Goal: Task Accomplishment & Management: Manage account settings

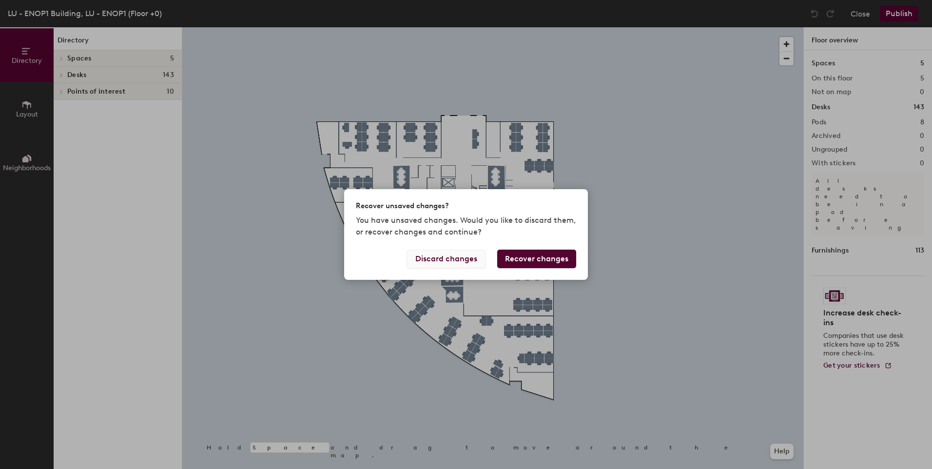
click at [450, 255] on button "Discard changes" at bounding box center [446, 258] width 78 height 19
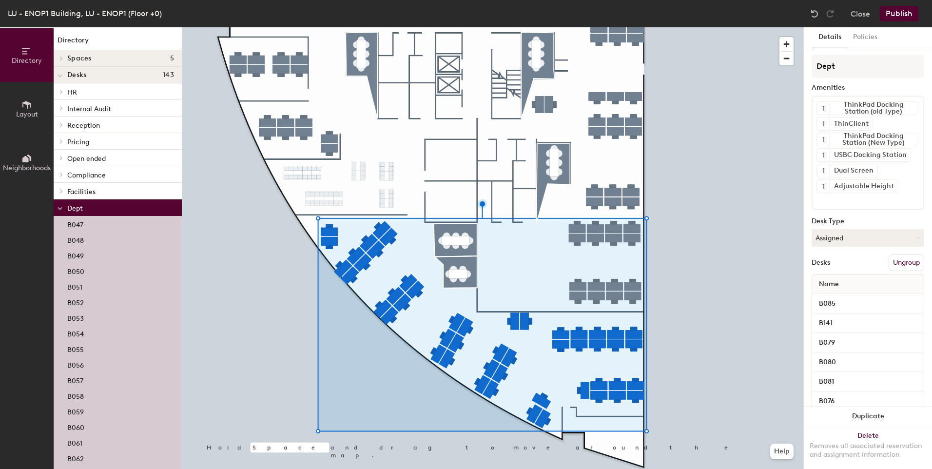
click at [61, 76] on icon at bounding box center [60, 76] width 4 height 2
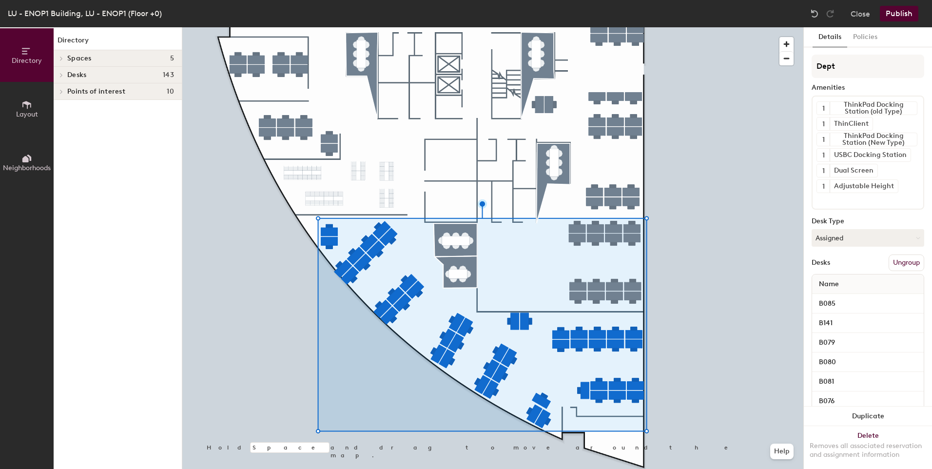
click at [61, 76] on icon at bounding box center [61, 75] width 2 height 4
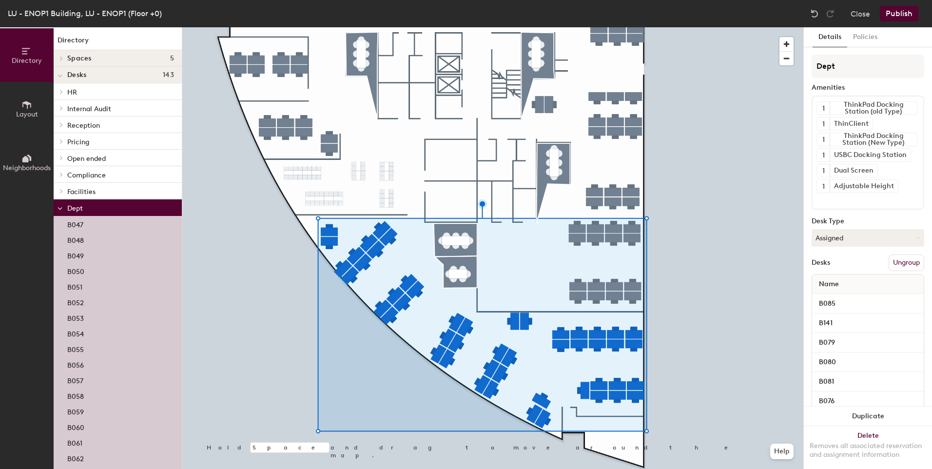
click at [63, 207] on div at bounding box center [60, 207] width 13 height 16
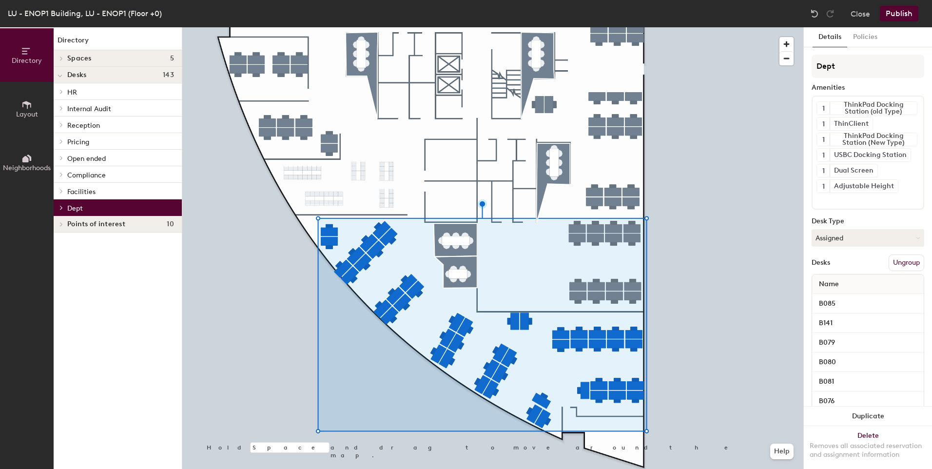
click at [90, 223] on span "Points of interest" at bounding box center [96, 224] width 58 height 8
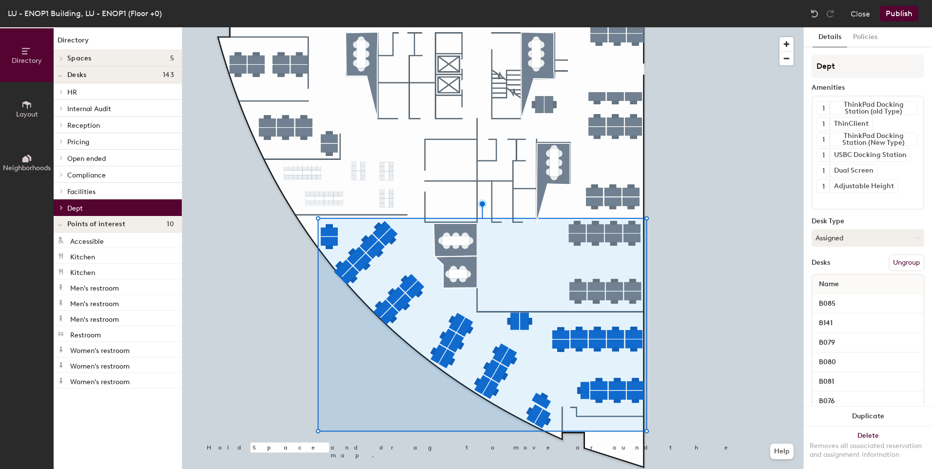
click at [91, 224] on span "Points of interest" at bounding box center [96, 224] width 58 height 8
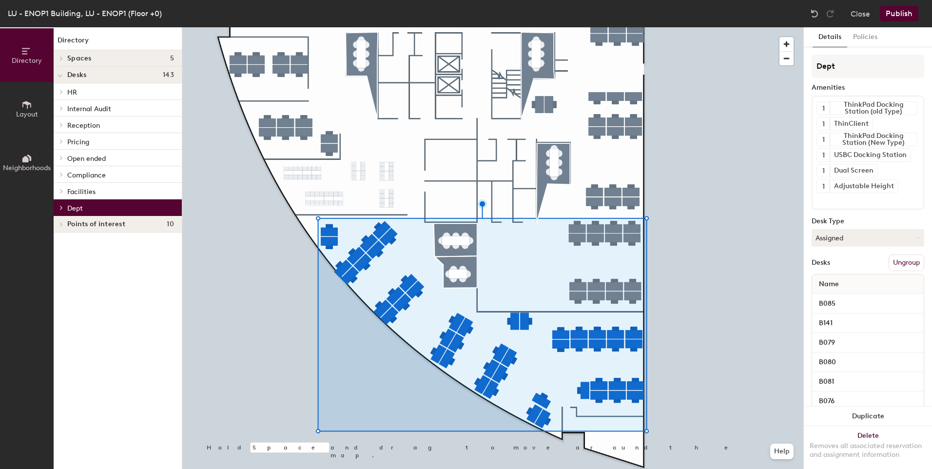
click at [63, 191] on icon at bounding box center [61, 191] width 4 height 5
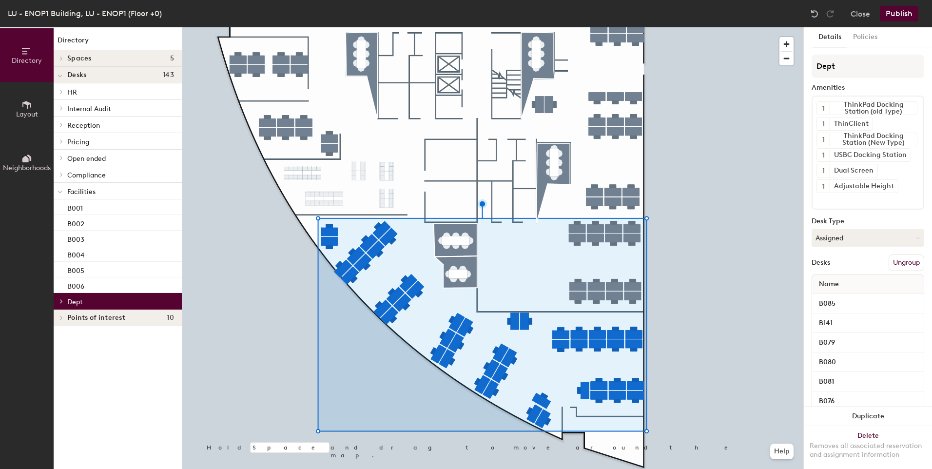
click at [63, 188] on div at bounding box center [60, 191] width 13 height 16
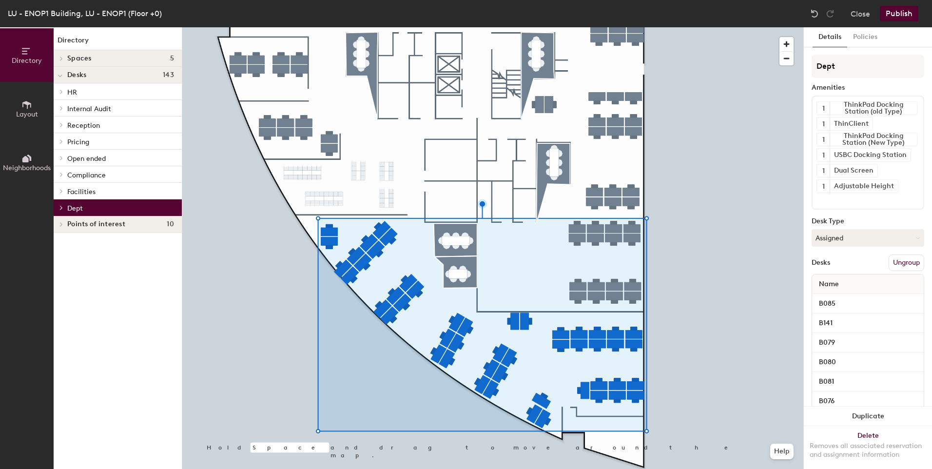
click at [64, 78] on div at bounding box center [60, 75] width 13 height 16
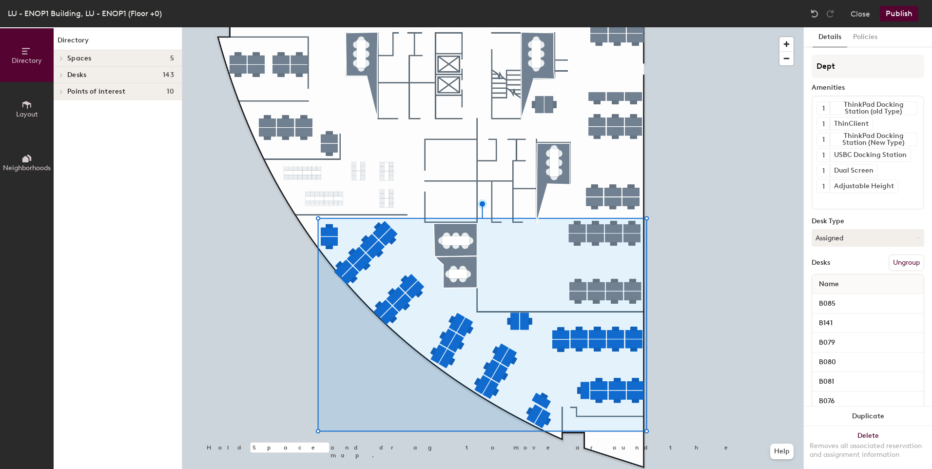
click at [64, 78] on div at bounding box center [60, 75] width 13 height 16
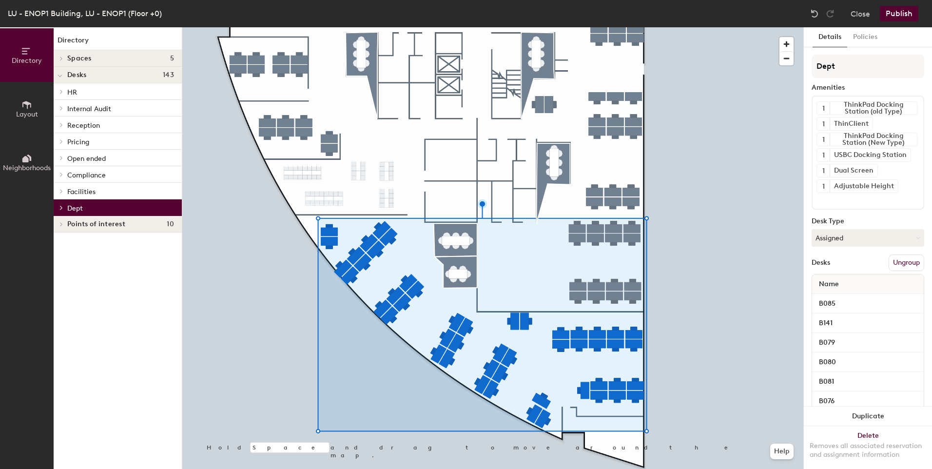
click at [64, 78] on div at bounding box center [60, 75] width 13 height 16
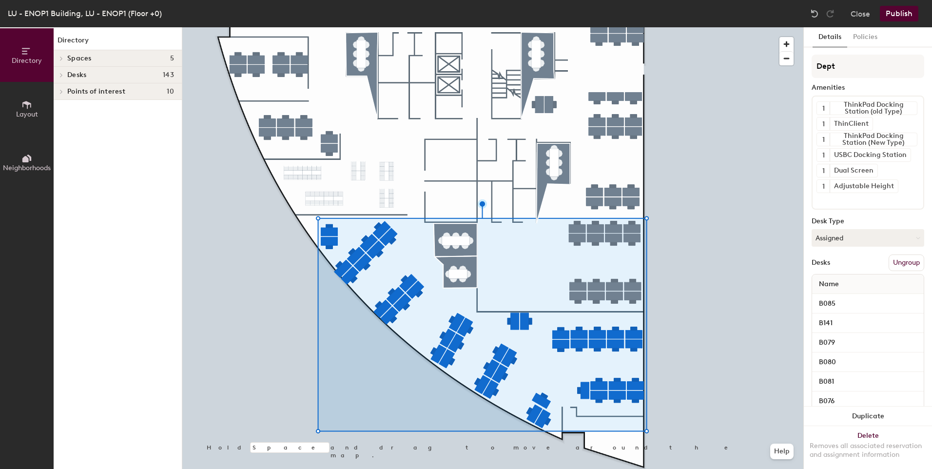
click at [63, 58] on span at bounding box center [61, 58] width 8 height 5
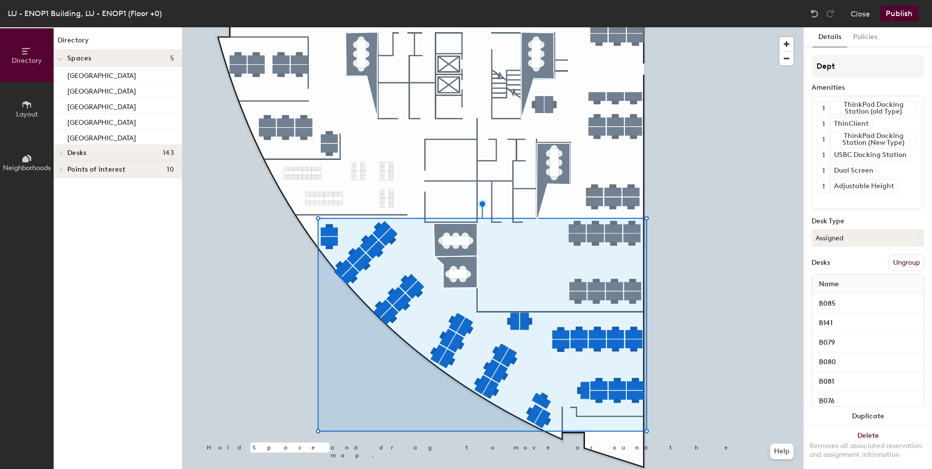
click at [63, 58] on div at bounding box center [60, 58] width 13 height 16
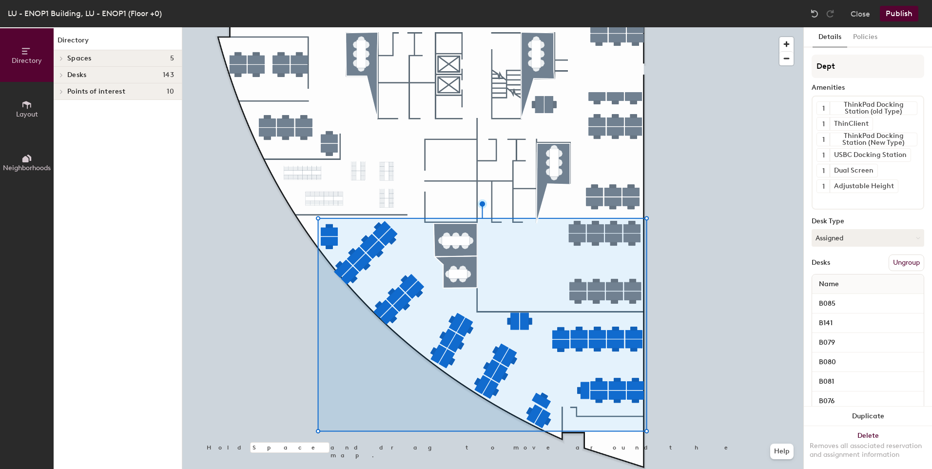
click at [60, 76] on icon at bounding box center [61, 75] width 4 height 5
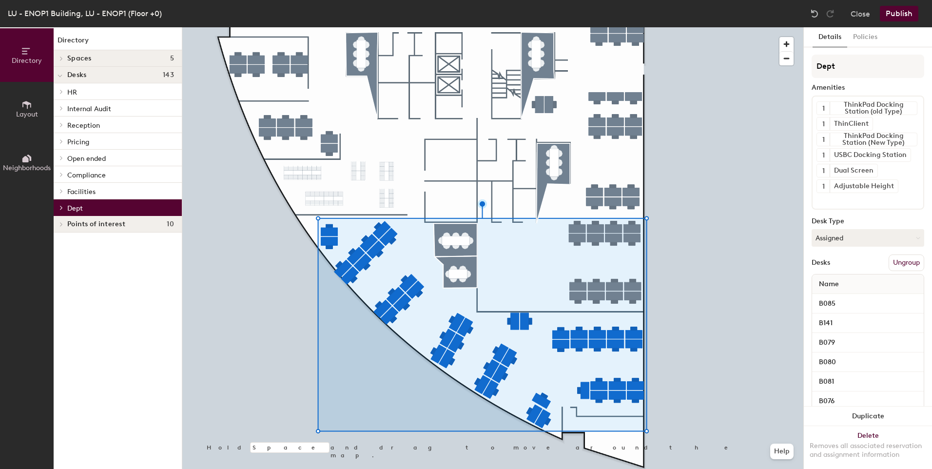
click at [61, 208] on icon at bounding box center [61, 207] width 4 height 5
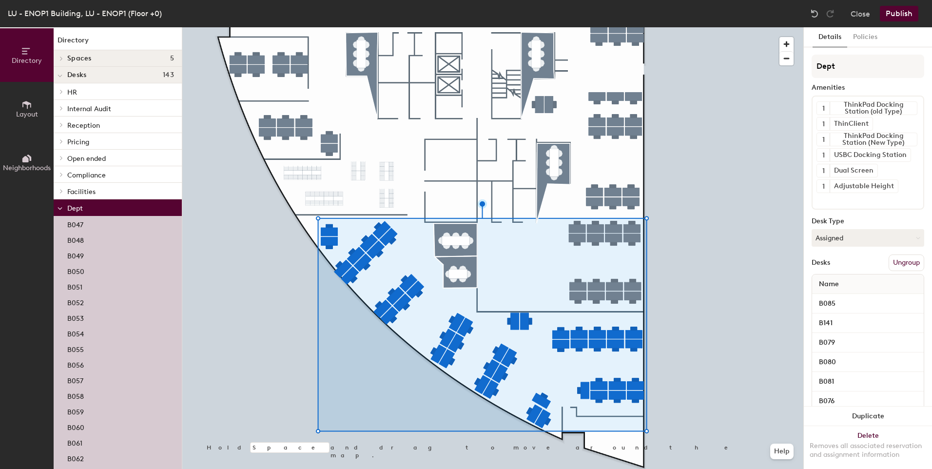
click at [59, 206] on span at bounding box center [59, 208] width 5 height 8
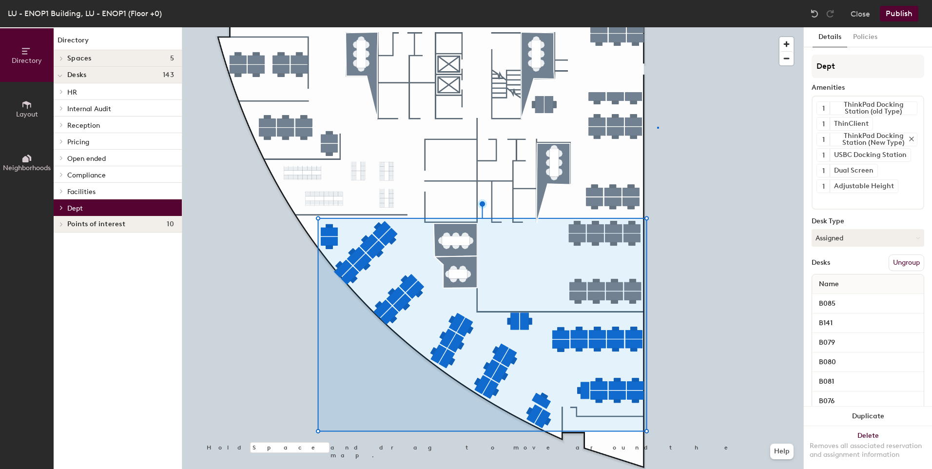
click at [657, 27] on div at bounding box center [492, 27] width 621 height 0
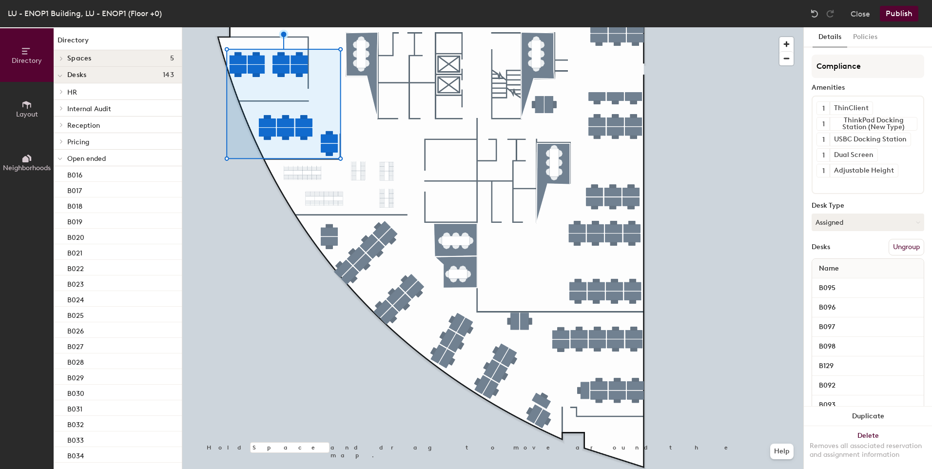
click at [453, 27] on div at bounding box center [492, 27] width 621 height 0
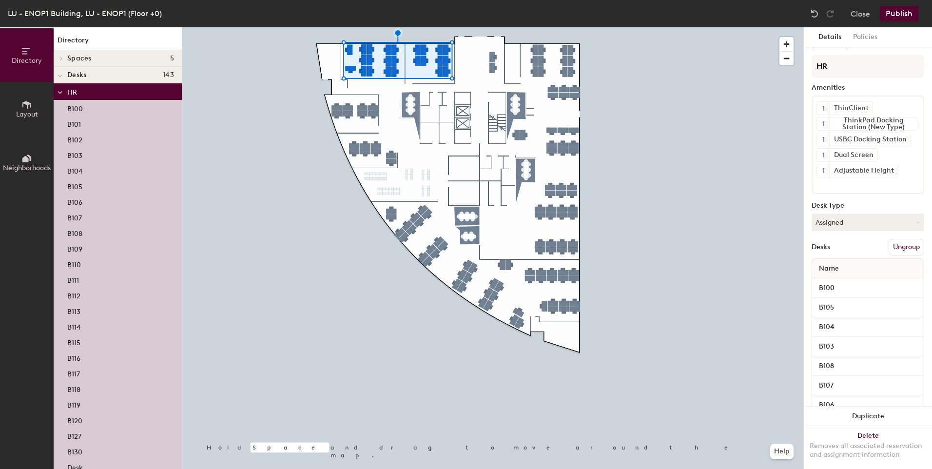
click at [566, 27] on div at bounding box center [492, 27] width 621 height 0
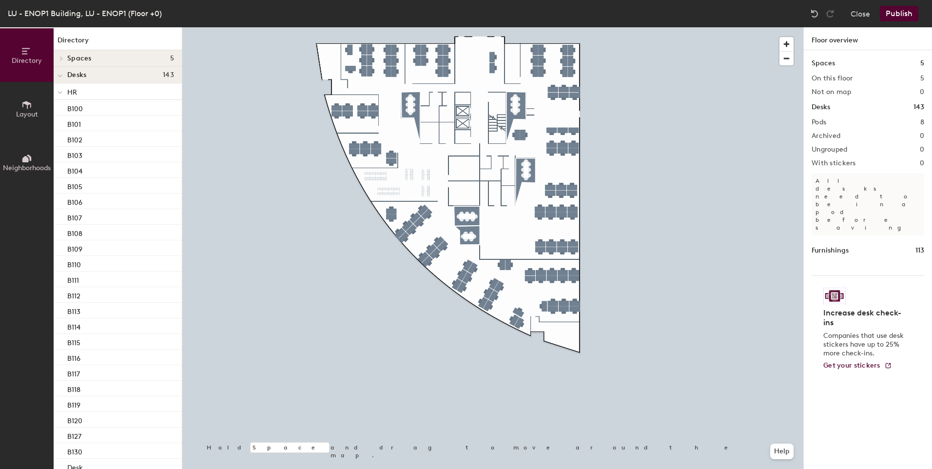
click at [63, 92] on div at bounding box center [60, 91] width 13 height 16
click at [60, 142] on icon at bounding box center [59, 142] width 5 height 4
click at [63, 156] on div at bounding box center [60, 158] width 13 height 16
click at [61, 175] on icon at bounding box center [60, 175] width 4 height 2
click at [63, 189] on div at bounding box center [60, 191] width 13 height 16
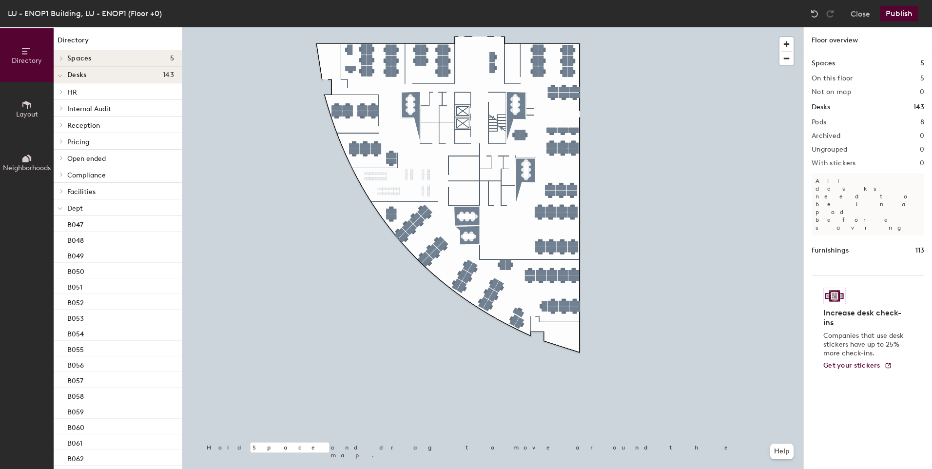
click at [65, 206] on div at bounding box center [60, 207] width 13 height 16
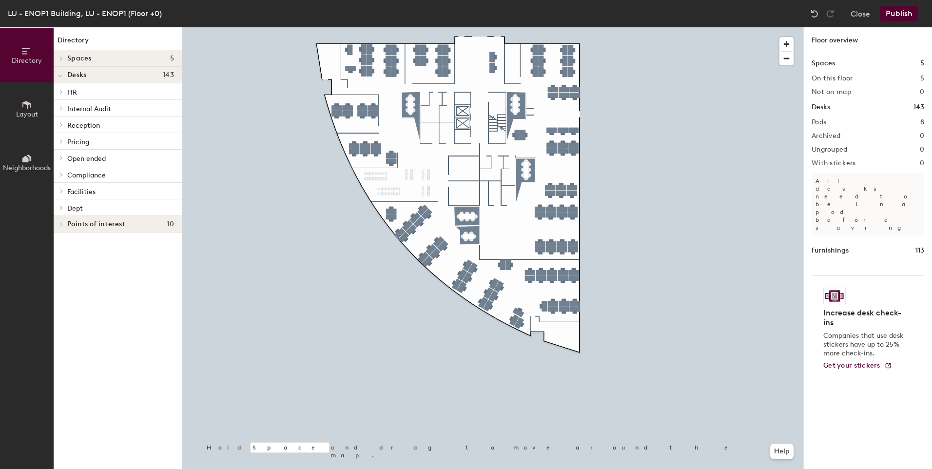
click at [57, 206] on span at bounding box center [61, 207] width 8 height 5
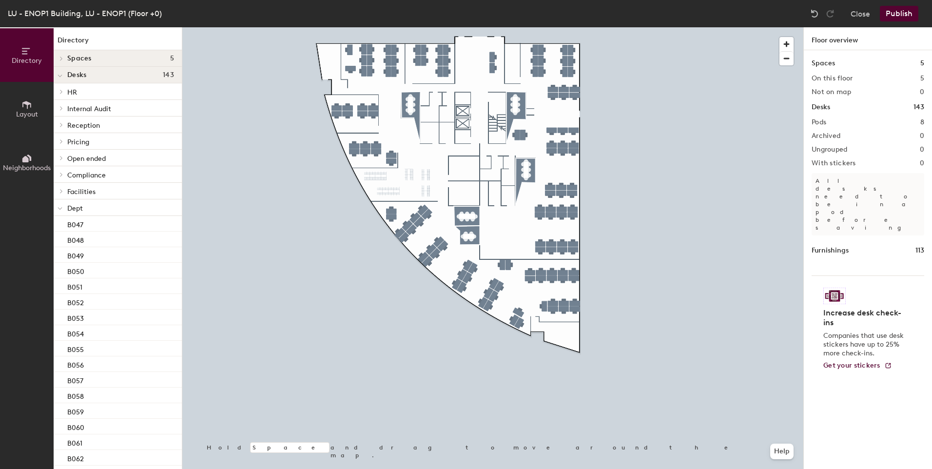
click at [60, 209] on icon at bounding box center [60, 209] width 4 height 2
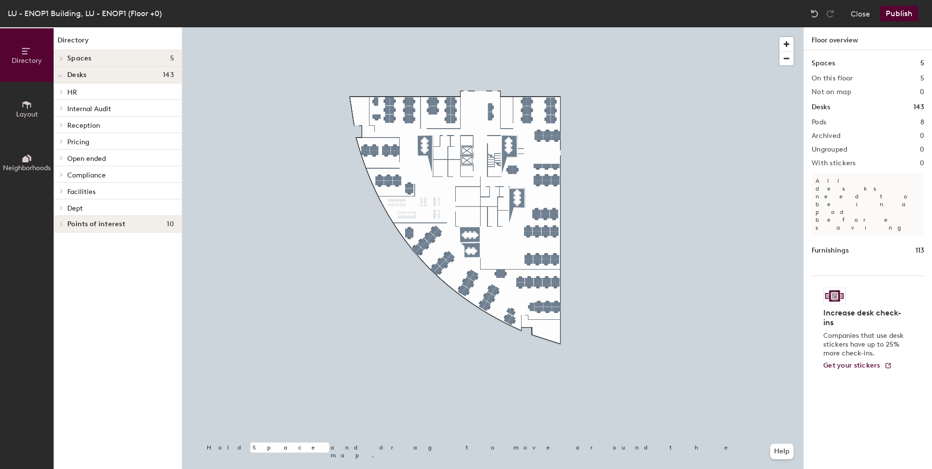
click at [903, 14] on button "Publish" at bounding box center [899, 14] width 38 height 16
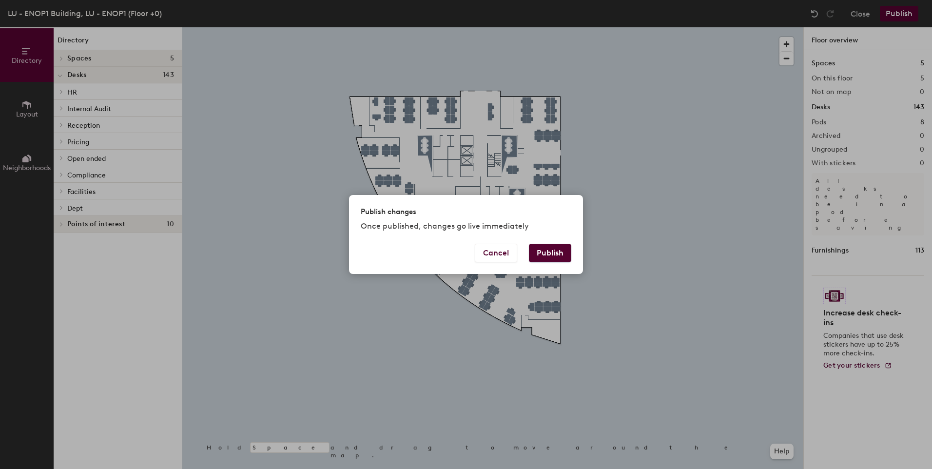
click at [555, 250] on button "Publish" at bounding box center [550, 253] width 42 height 19
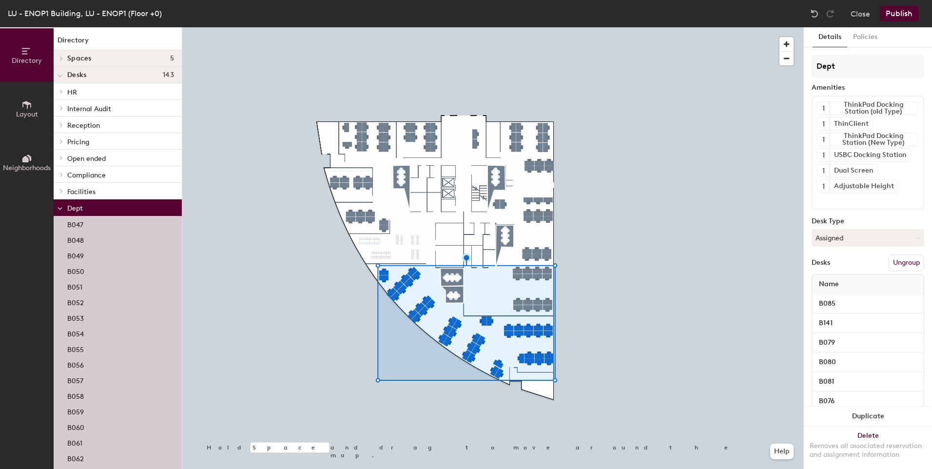
click at [84, 206] on p "Dept" at bounding box center [120, 207] width 107 height 13
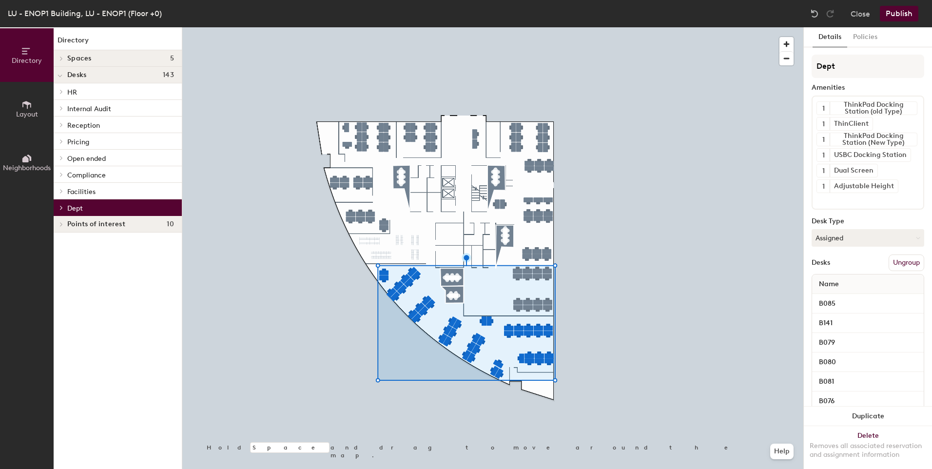
click at [84, 206] on p "Dept" at bounding box center [120, 207] width 107 height 13
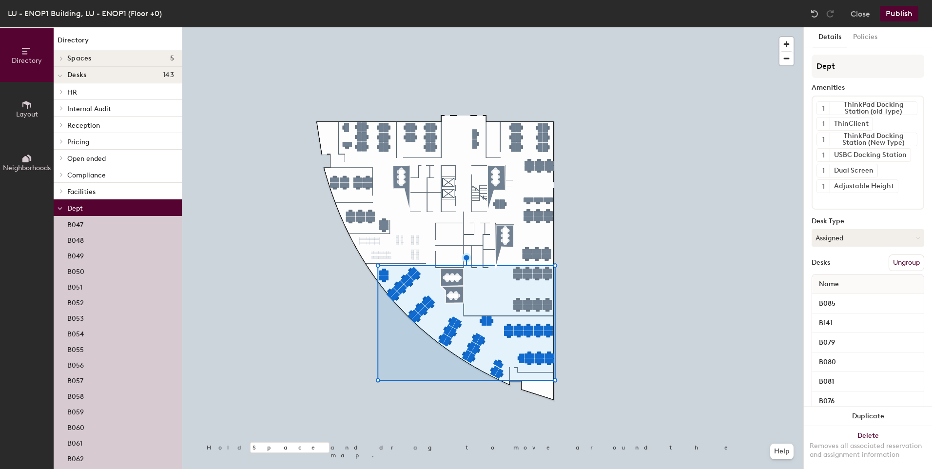
click at [296, 27] on div at bounding box center [492, 27] width 621 height 0
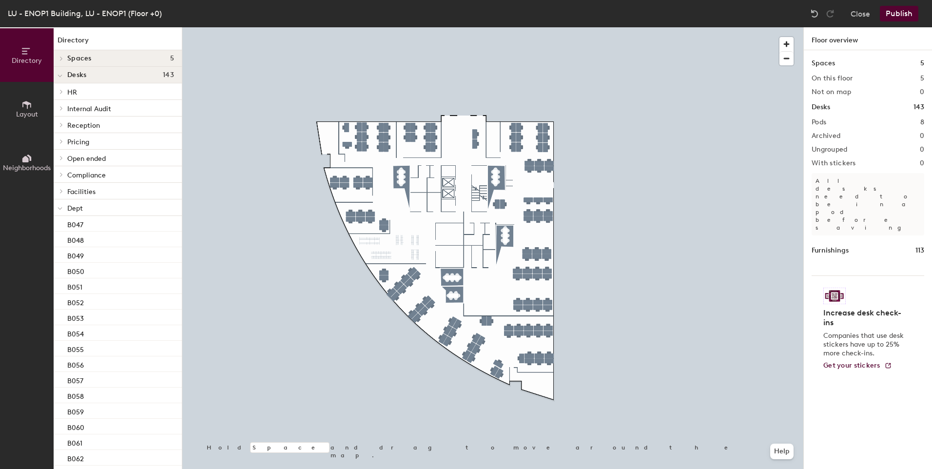
click at [28, 44] on button "Directory" at bounding box center [27, 55] width 54 height 54
click at [31, 171] on span "Neighborhoods" at bounding box center [27, 168] width 48 height 8
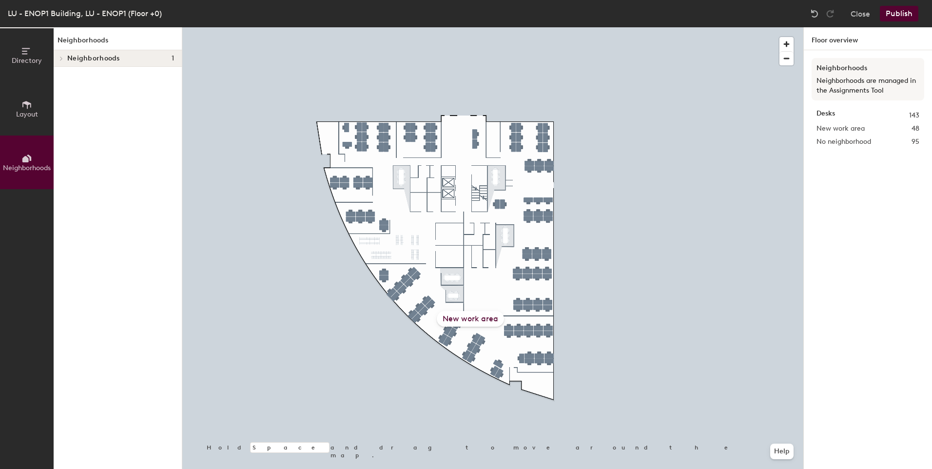
click at [491, 317] on div "New work area" at bounding box center [470, 319] width 67 height 16
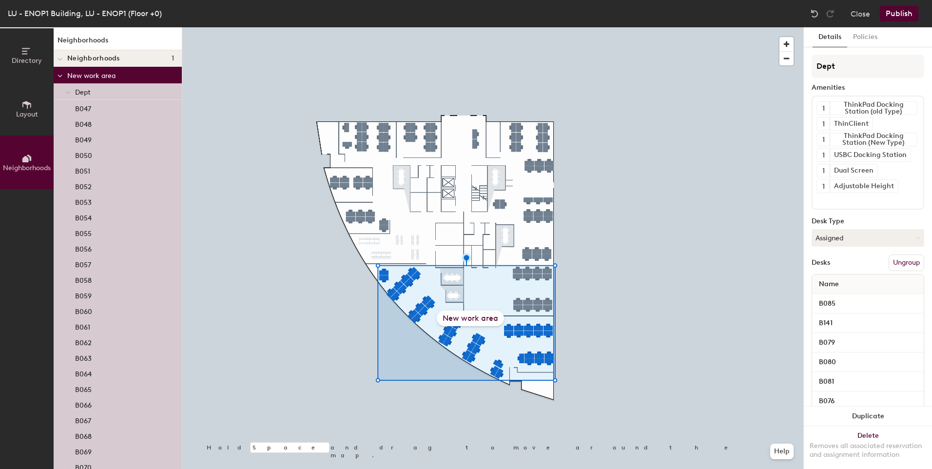
click at [61, 77] on icon at bounding box center [59, 76] width 5 height 4
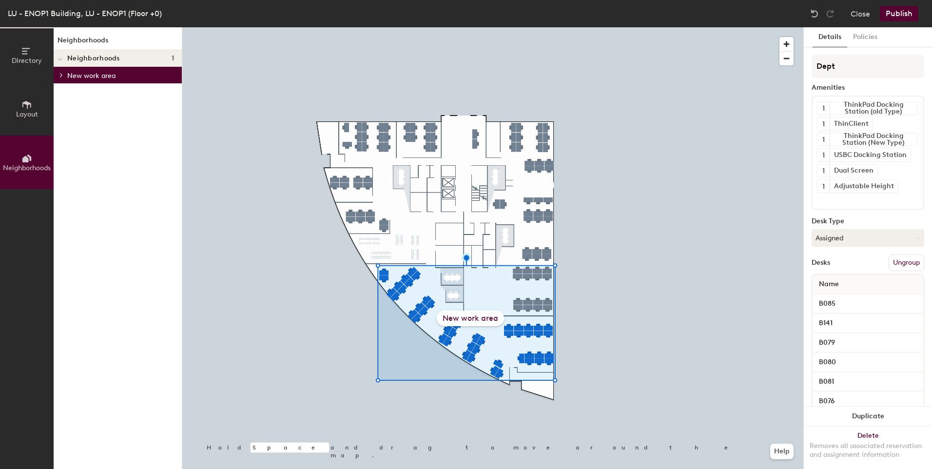
click at [63, 60] on div at bounding box center [60, 58] width 13 height 16
click at [73, 62] on span "Neighborhoods" at bounding box center [93, 59] width 53 height 8
click at [301, 27] on div at bounding box center [492, 27] width 621 height 0
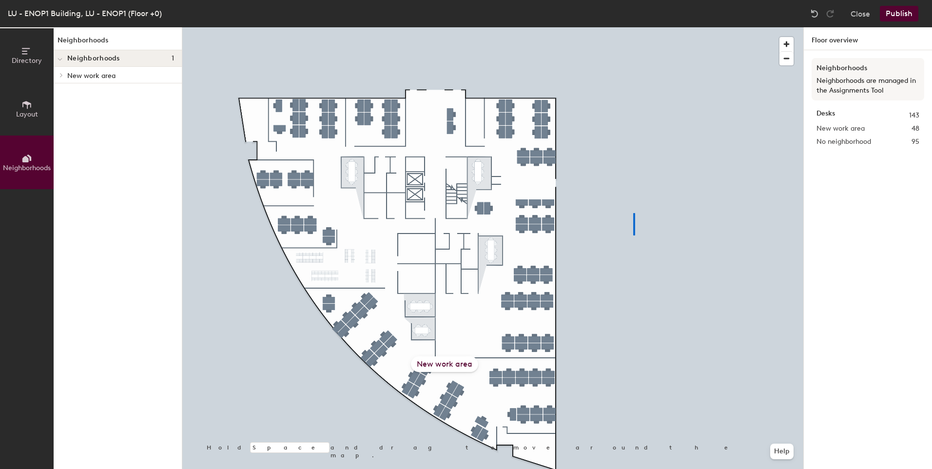
click at [634, 27] on div at bounding box center [492, 27] width 621 height 0
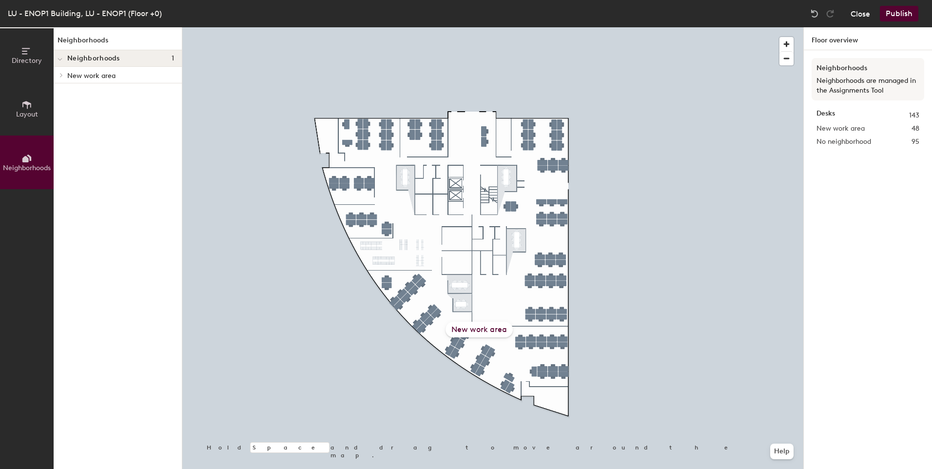
click at [866, 14] on button "Close" at bounding box center [859, 14] width 19 height 16
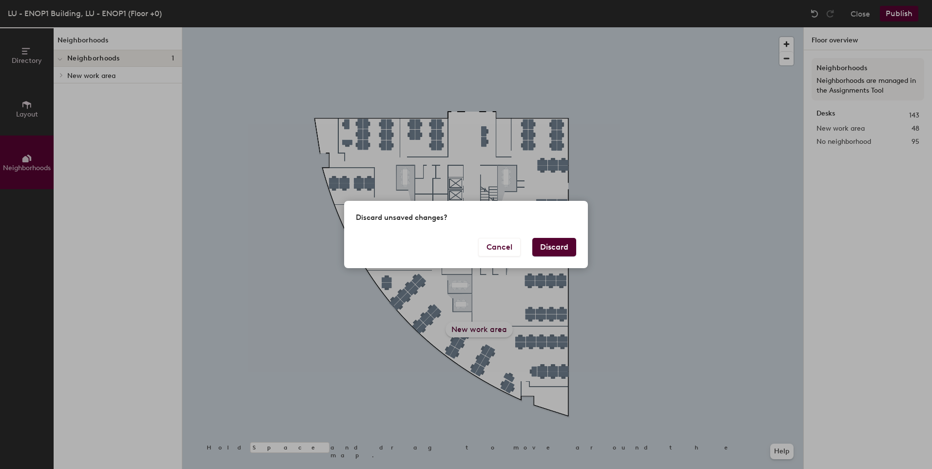
click at [548, 247] on button "Discard" at bounding box center [554, 247] width 44 height 19
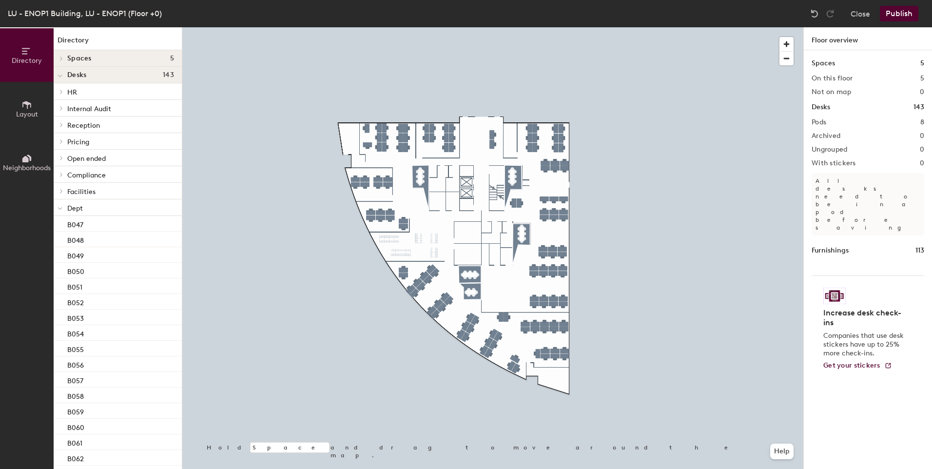
click at [33, 156] on button "Neighborhoods" at bounding box center [27, 162] width 54 height 54
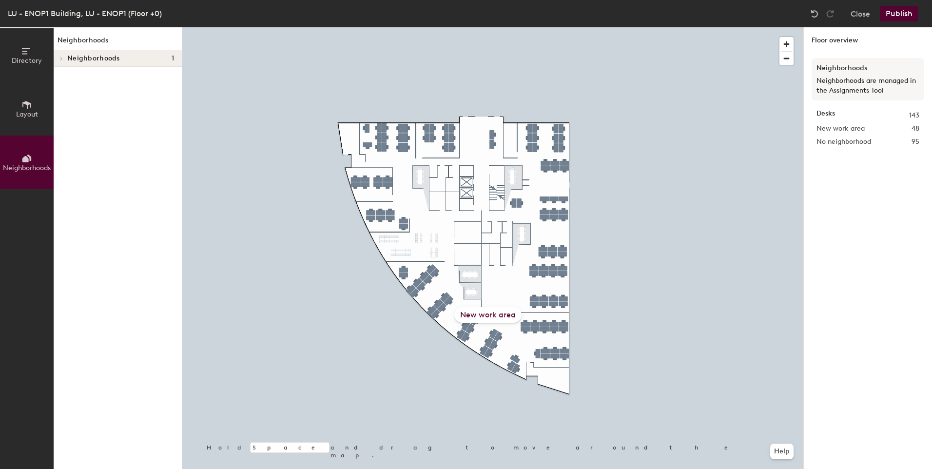
click at [491, 314] on div "New work area" at bounding box center [487, 315] width 67 height 16
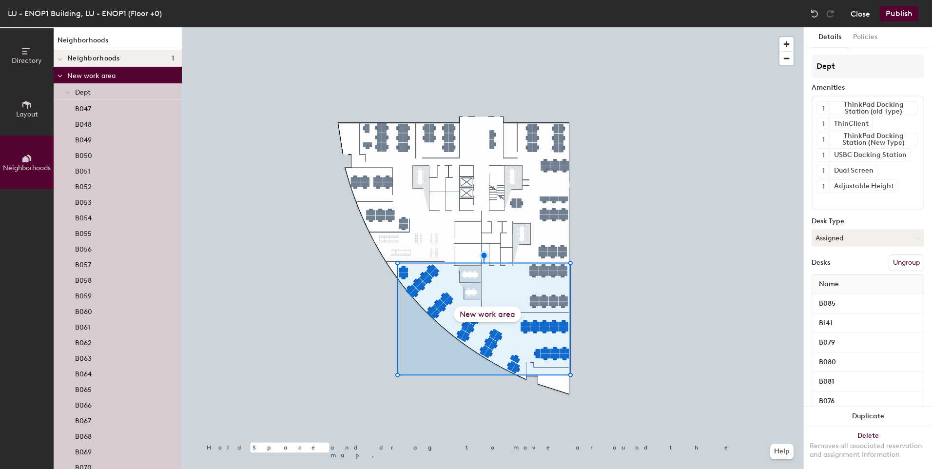
click at [864, 15] on button "Close" at bounding box center [859, 14] width 19 height 16
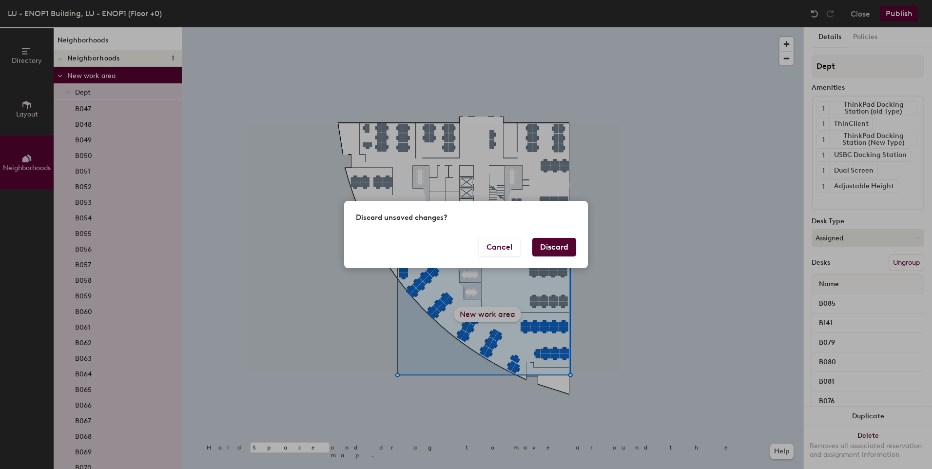
click at [819, 16] on div "Discard unsaved changes? Cancel Discard" at bounding box center [466, 234] width 932 height 469
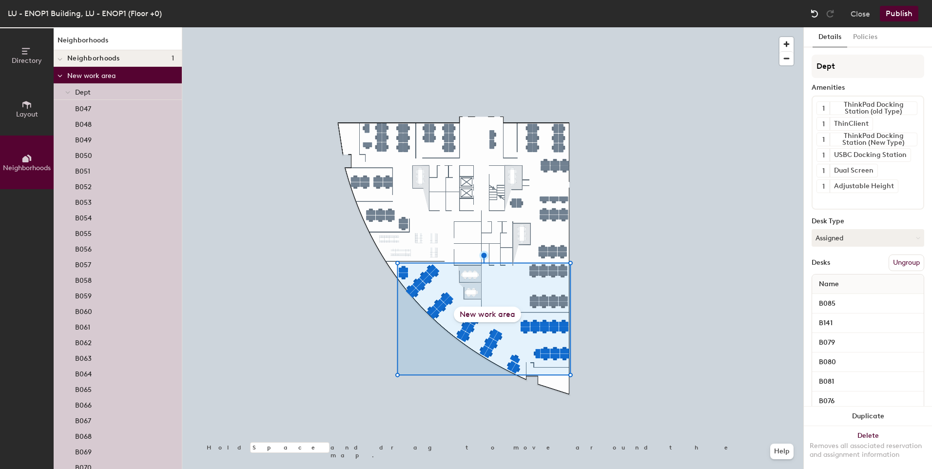
click at [817, 14] on img at bounding box center [814, 14] width 10 height 10
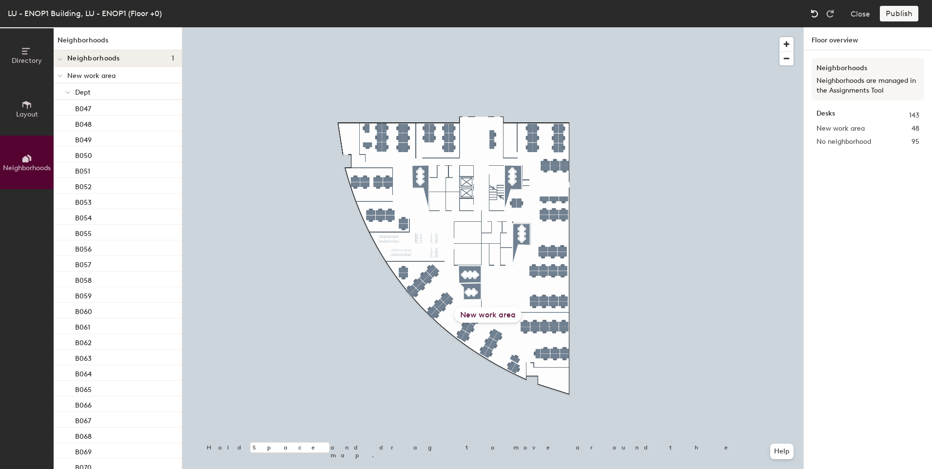
click at [817, 14] on img at bounding box center [814, 14] width 10 height 10
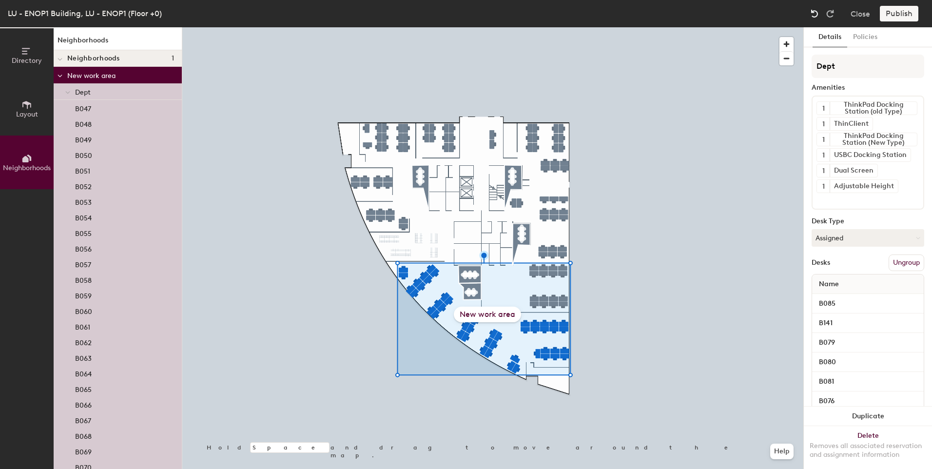
click at [817, 14] on img at bounding box center [814, 14] width 10 height 10
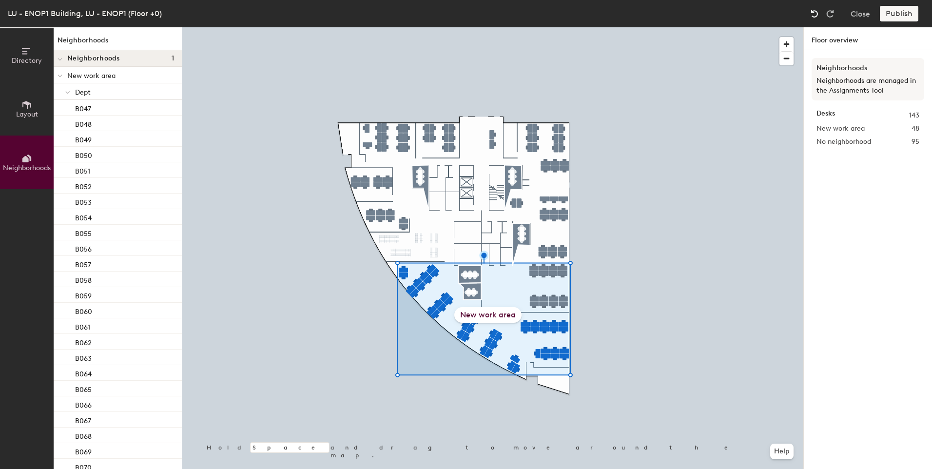
click at [817, 14] on img at bounding box center [814, 14] width 10 height 10
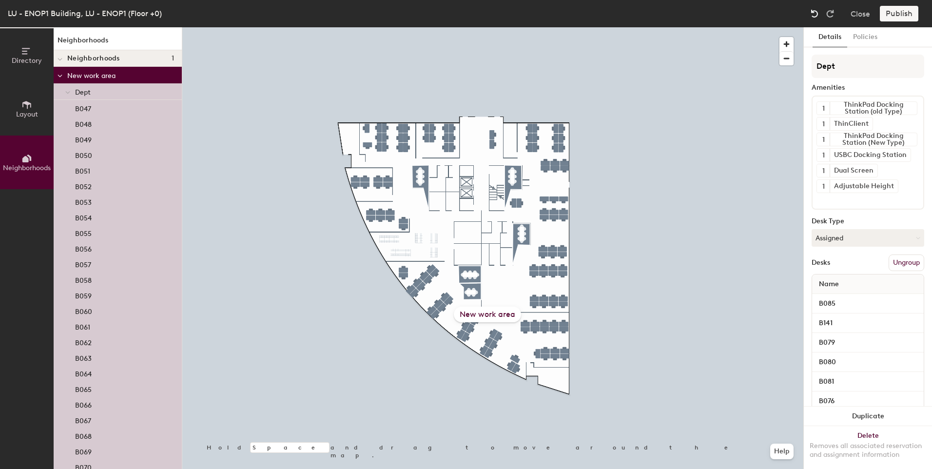
click at [817, 14] on img at bounding box center [814, 14] width 10 height 10
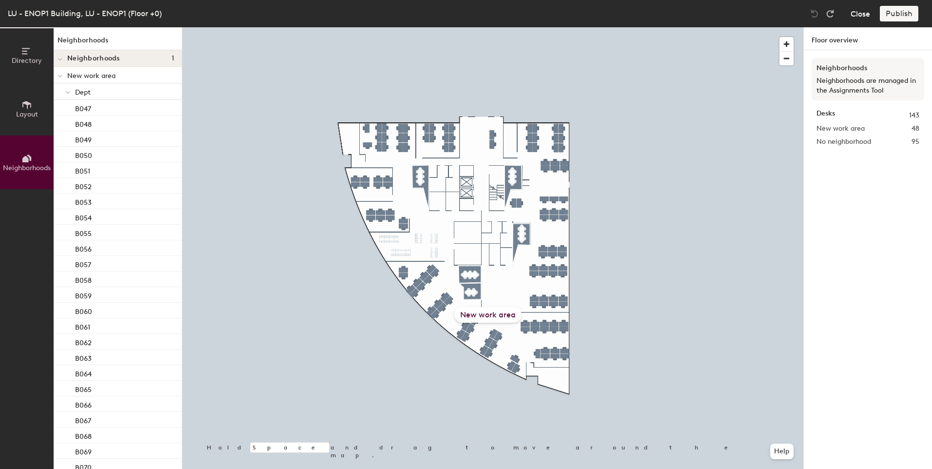
click at [860, 19] on button "Close" at bounding box center [859, 14] width 19 height 16
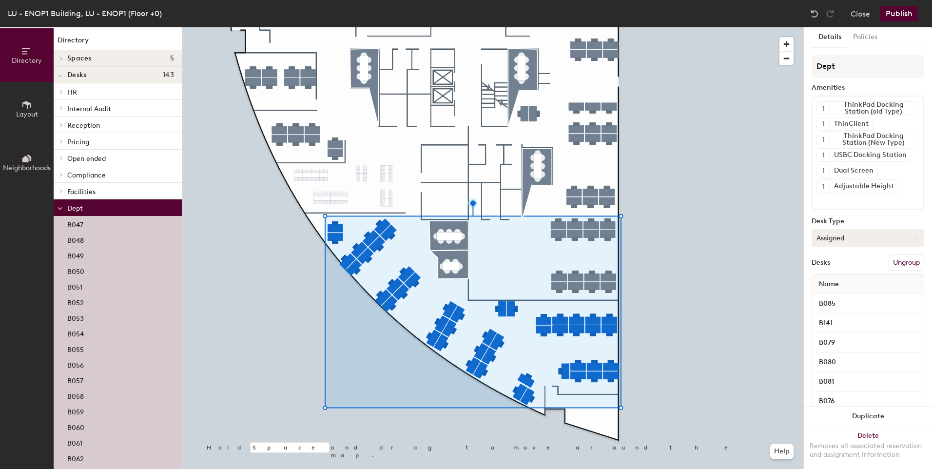
click at [909, 241] on button "Assigned" at bounding box center [867, 238] width 113 height 18
click at [867, 36] on button "Policies" at bounding box center [865, 37] width 36 height 20
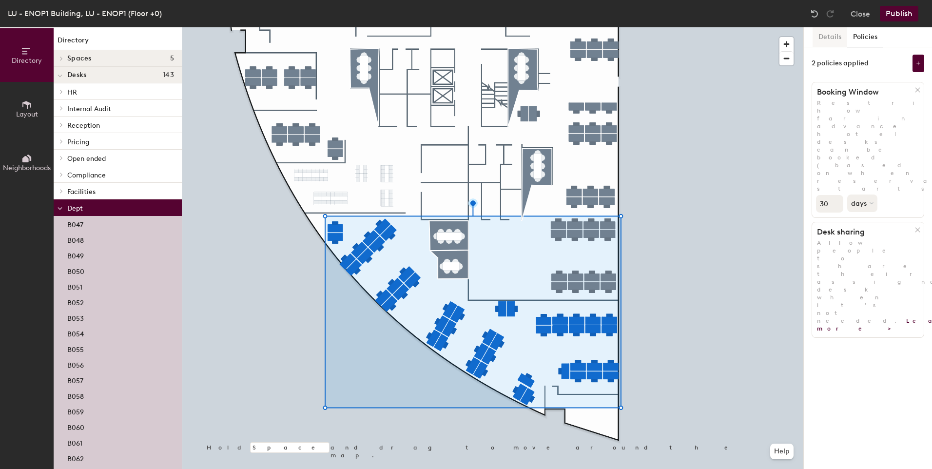
click at [830, 41] on button "Details" at bounding box center [829, 37] width 35 height 20
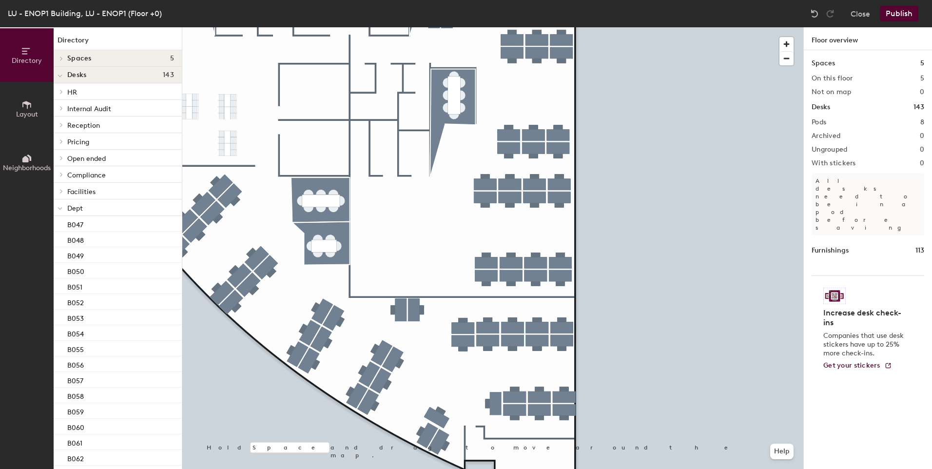
click at [906, 13] on button "Publish" at bounding box center [899, 14] width 38 height 16
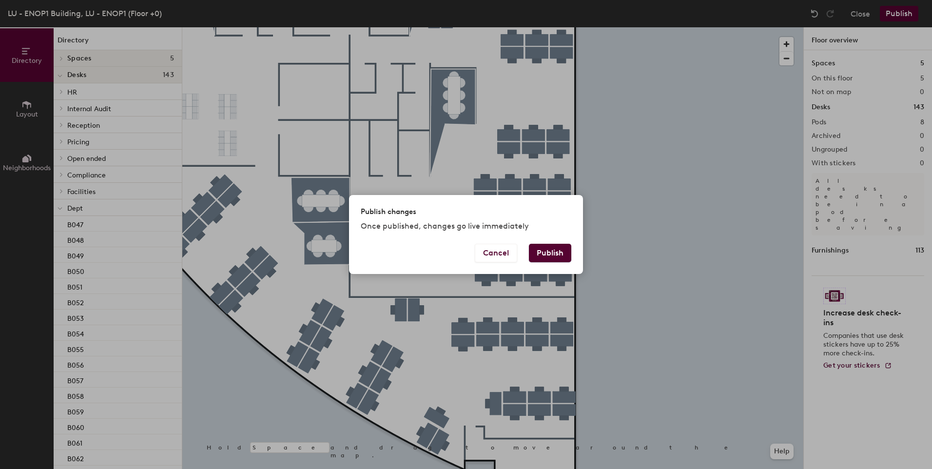
click at [561, 254] on button "Publish" at bounding box center [550, 253] width 42 height 19
